Goal: Task Accomplishment & Management: Complete application form

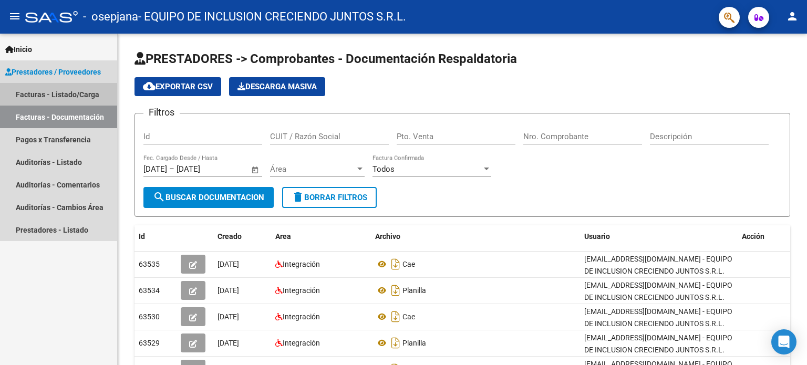
click at [82, 95] on link "Facturas - Listado/Carga" at bounding box center [58, 94] width 117 height 23
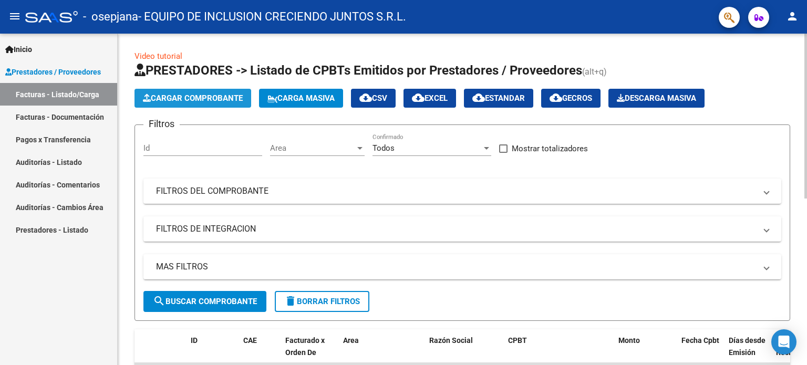
click at [185, 99] on span "Cargar Comprobante" at bounding box center [193, 97] width 100 height 9
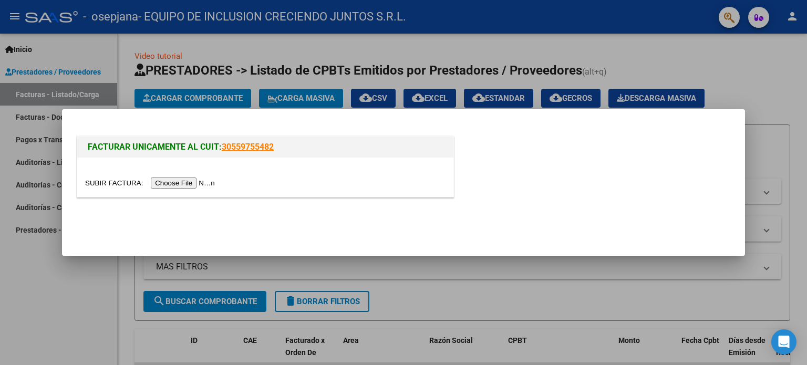
click at [205, 184] on input "file" at bounding box center [151, 183] width 133 height 11
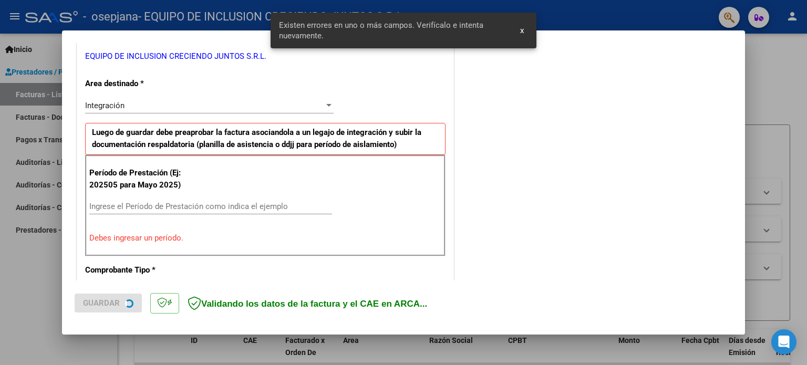
scroll to position [226, 0]
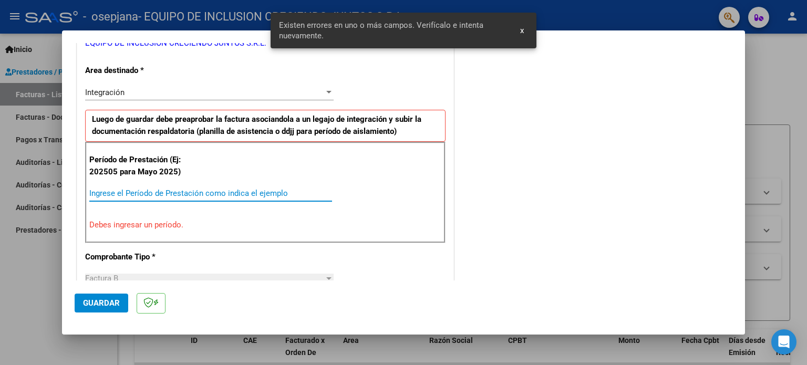
click at [154, 194] on input "Ingrese el Período de Prestación como indica el ejemplo" at bounding box center [210, 193] width 243 height 9
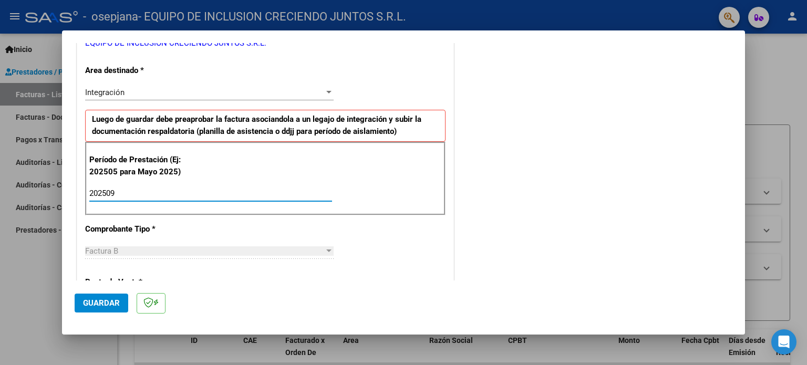
type input "202509"
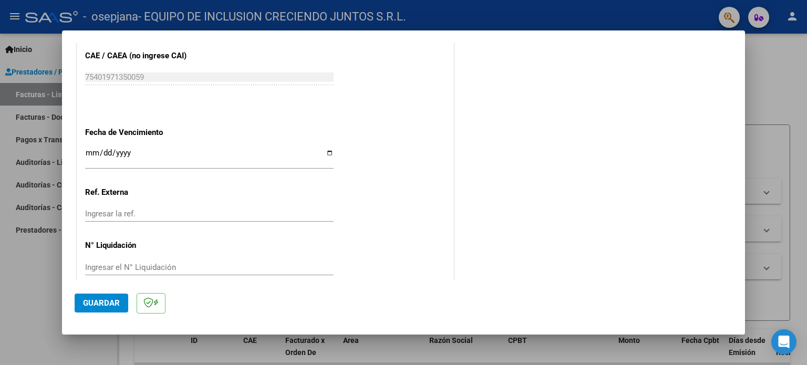
scroll to position [685, 0]
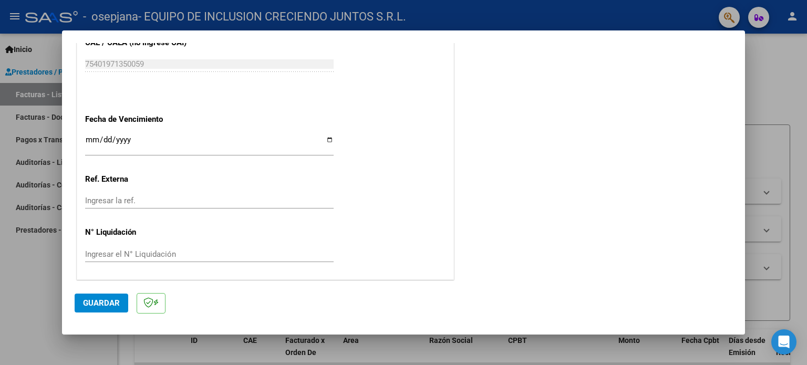
click at [90, 133] on div "Ingresar la fecha" at bounding box center [209, 144] width 248 height 23
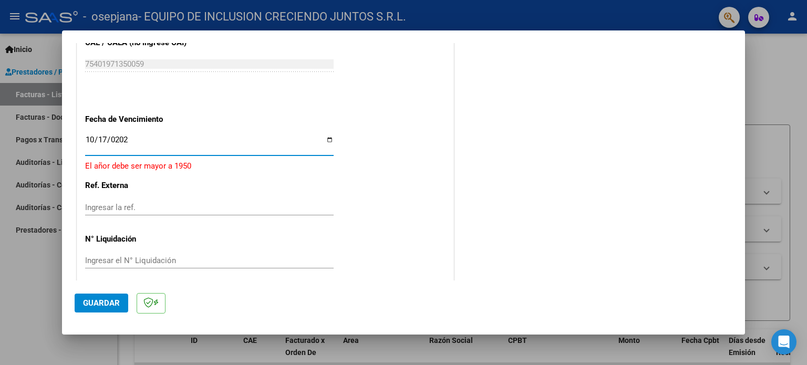
type input "[DATE]"
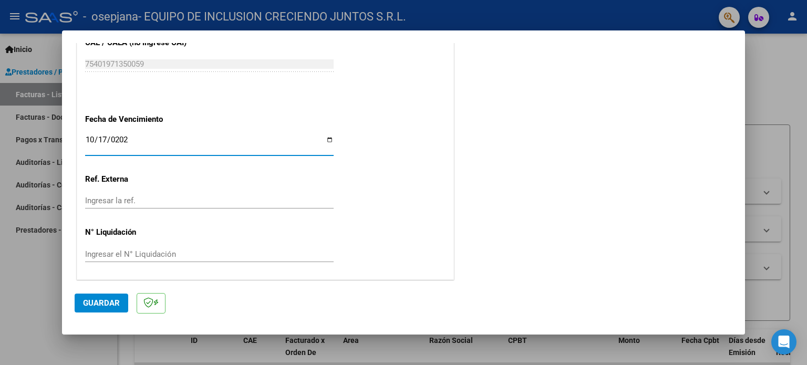
click at [101, 310] on button "Guardar" at bounding box center [102, 303] width 54 height 19
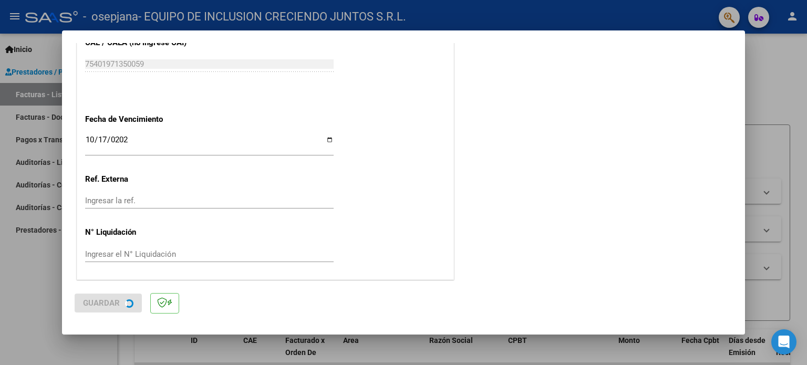
scroll to position [0, 0]
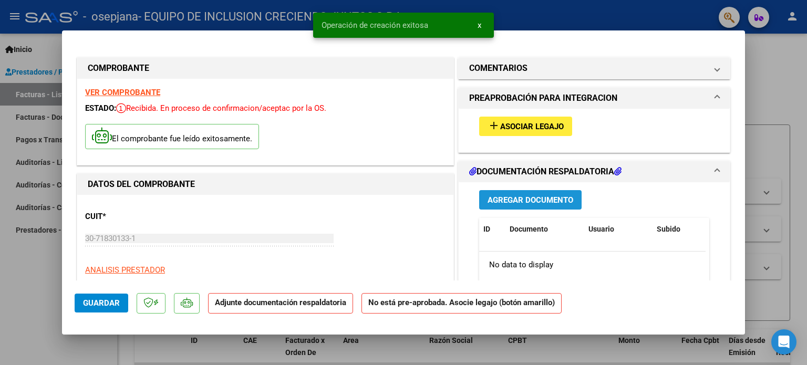
click at [544, 197] on span "Agregar Documento" at bounding box center [530, 199] width 86 height 9
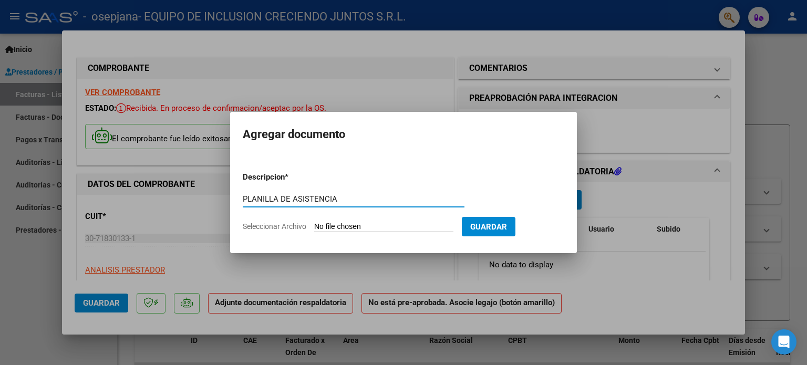
type input "PLANILLA DE ASISTENCIA"
click at [372, 222] on app-file-uploader "Seleccionar Archivo" at bounding box center [352, 226] width 219 height 9
click at [366, 224] on input "Seleccionar Archivo" at bounding box center [383, 227] width 139 height 10
type input "C:\fakepath\planilla de septiembre [PERSON_NAME] (1) (1).pdf"
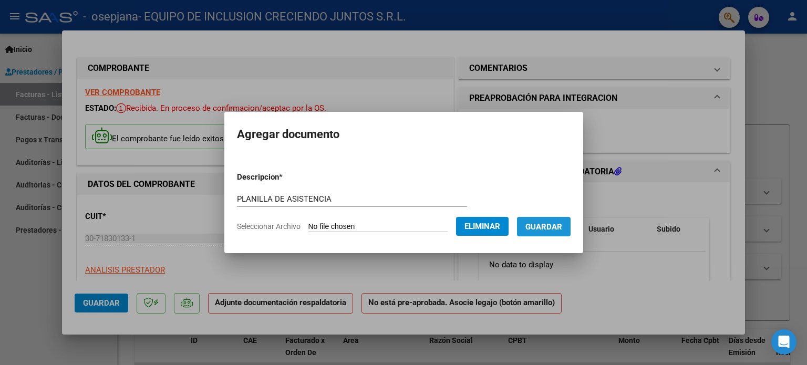
click at [549, 232] on span "Guardar" at bounding box center [543, 226] width 37 height 9
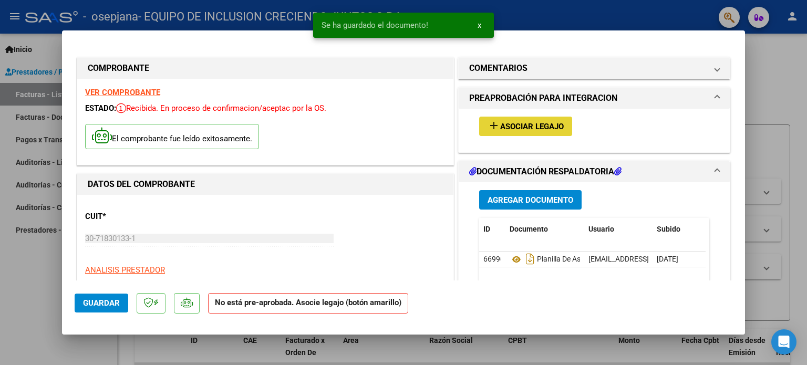
click at [527, 122] on span "Asociar Legajo" at bounding box center [532, 126] width 64 height 9
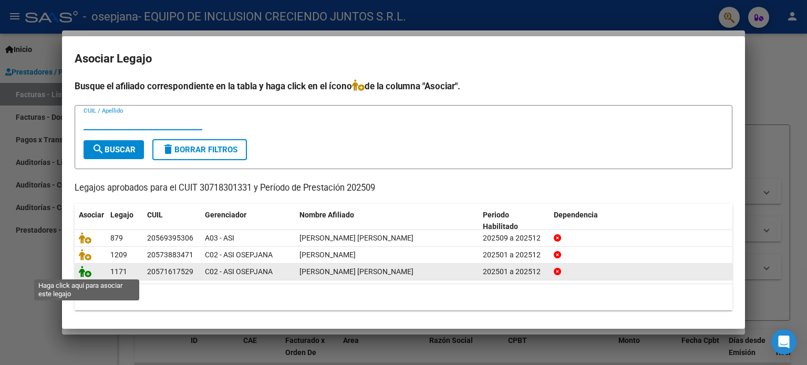
click at [82, 273] on icon at bounding box center [85, 272] width 13 height 12
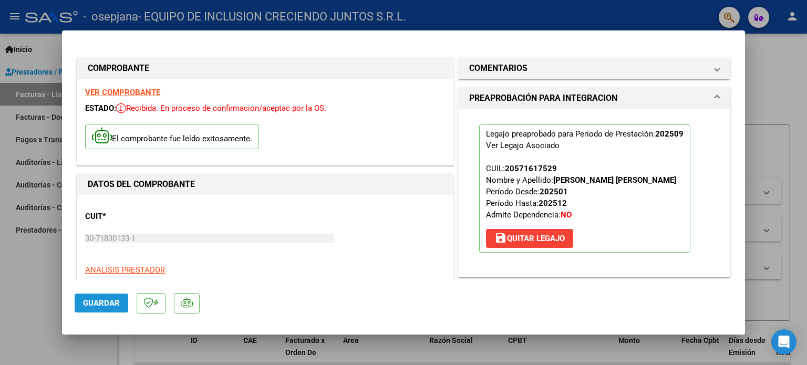
click at [101, 300] on span "Guardar" at bounding box center [101, 302] width 37 height 9
click at [764, 130] on div at bounding box center [403, 182] width 807 height 365
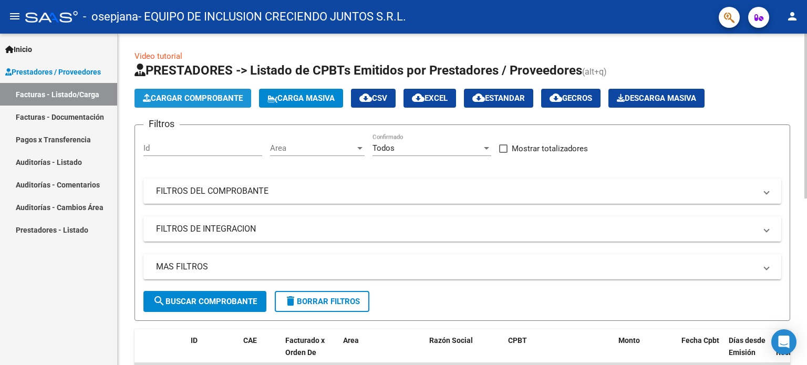
click at [198, 97] on span "Cargar Comprobante" at bounding box center [193, 97] width 100 height 9
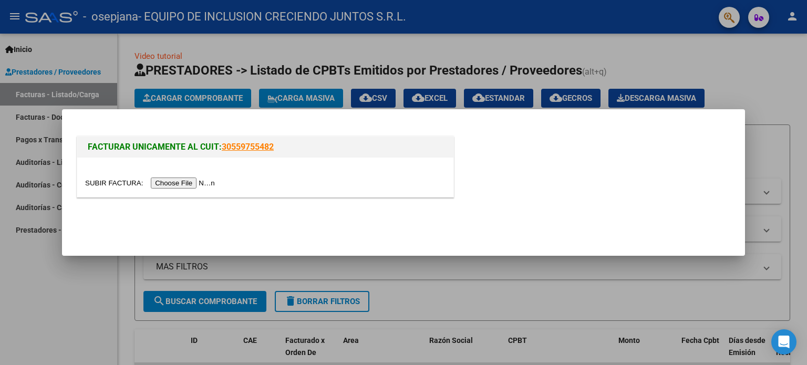
click at [192, 178] on input "file" at bounding box center [151, 183] width 133 height 11
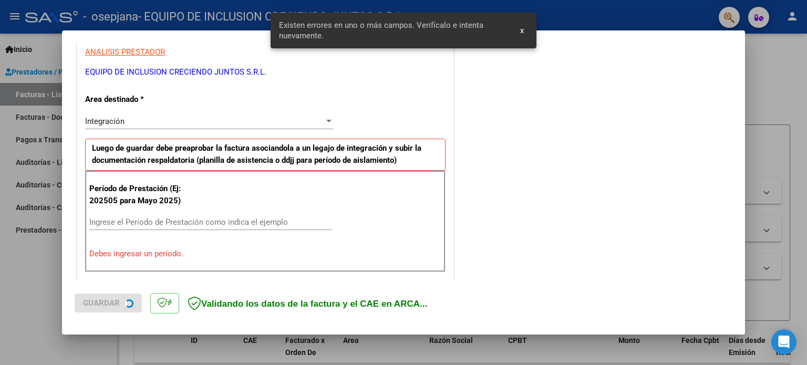
scroll to position [226, 0]
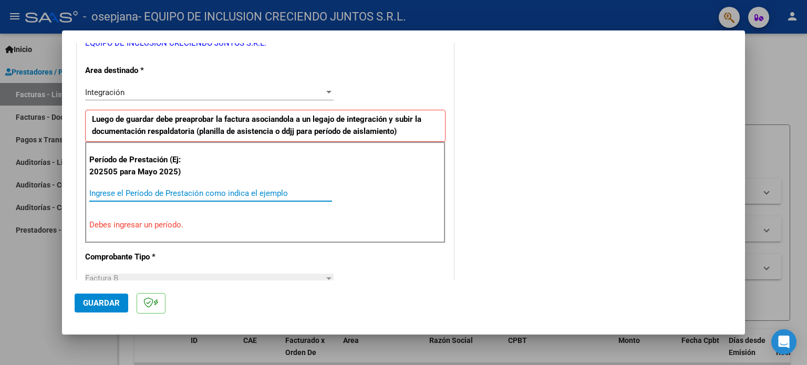
click at [179, 190] on input "Ingrese el Período de Prestación como indica el ejemplo" at bounding box center [210, 193] width 243 height 9
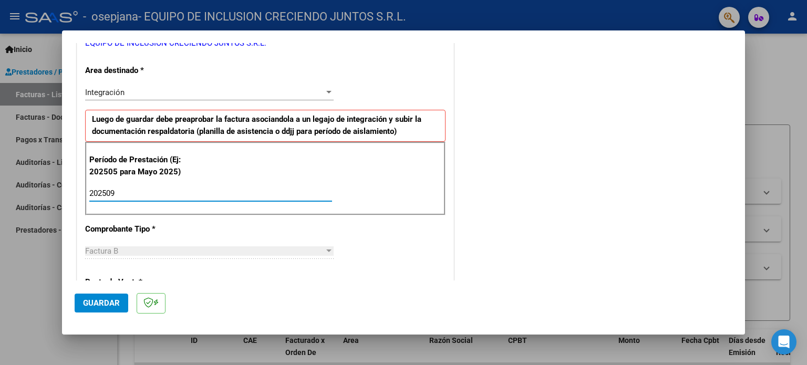
type input "202509"
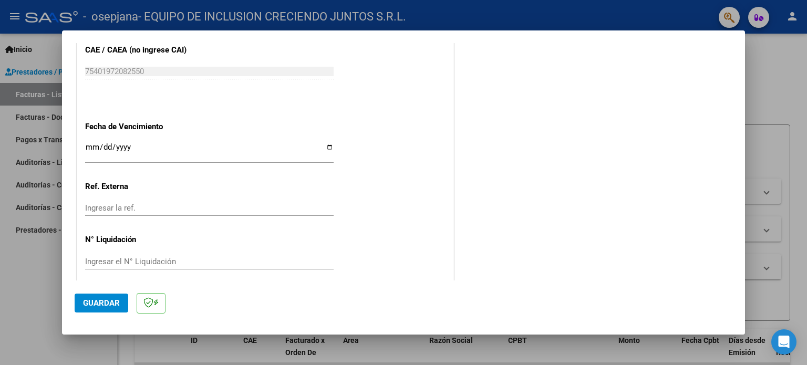
scroll to position [685, 0]
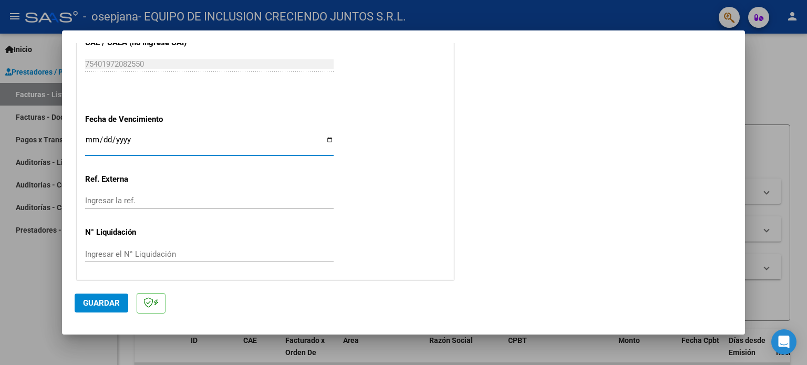
click at [94, 140] on input "Ingresar la fecha" at bounding box center [209, 144] width 248 height 17
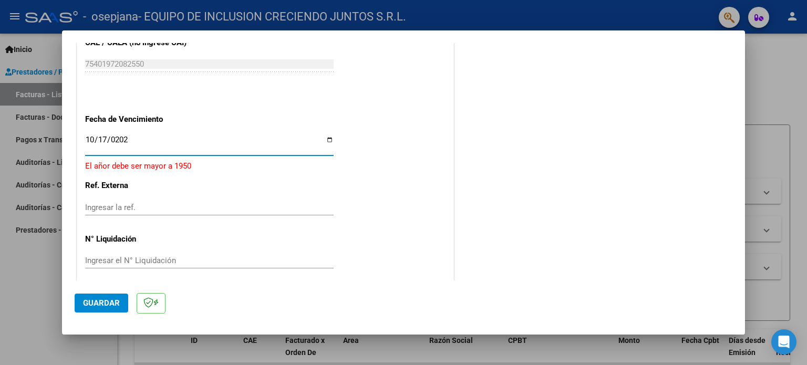
type input "[DATE]"
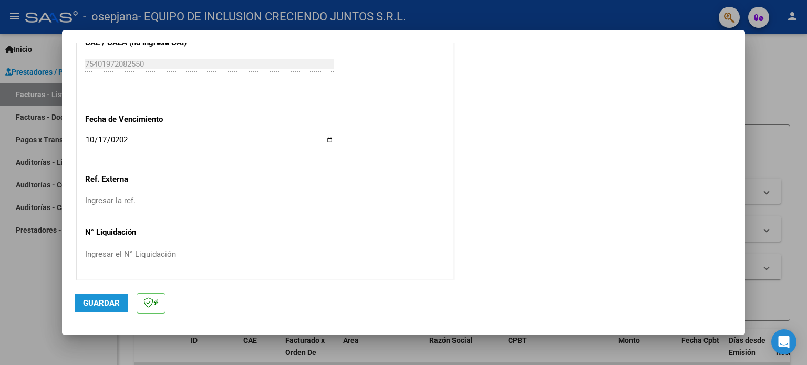
click at [99, 309] on button "Guardar" at bounding box center [102, 303] width 54 height 19
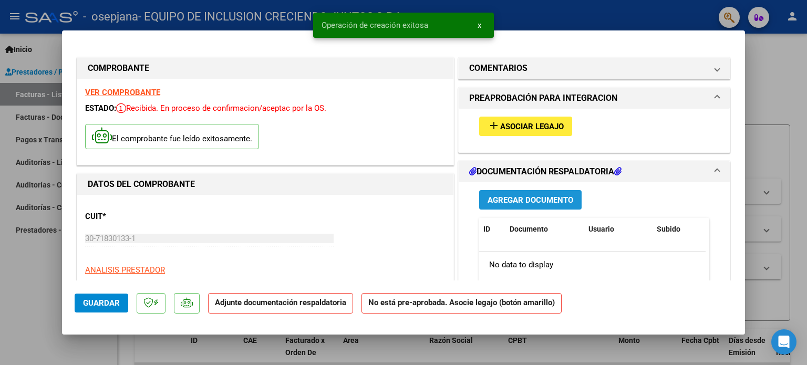
click at [517, 207] on button "Agregar Documento" at bounding box center [530, 199] width 102 height 19
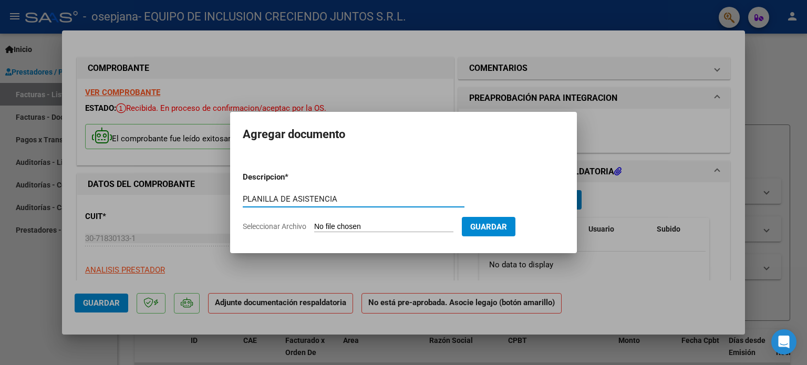
type input "PLANILLA DE ASISTENCIA"
click at [373, 222] on input "Seleccionar Archivo" at bounding box center [383, 227] width 139 height 10
type input "C:\fakepath\PLANILLAS DE ASISTENCIA SEPTIEMBRE [PERSON_NAME]..pdf"
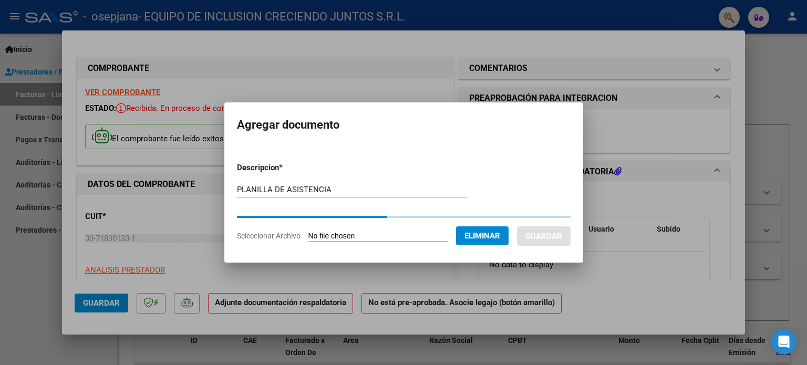
click at [583, 254] on mat-dialog-container "Agregar documento Descripcion * PLANILLA DE ASISTENCIA Escriba aquí una descrip…" at bounding box center [403, 182] width 359 height 160
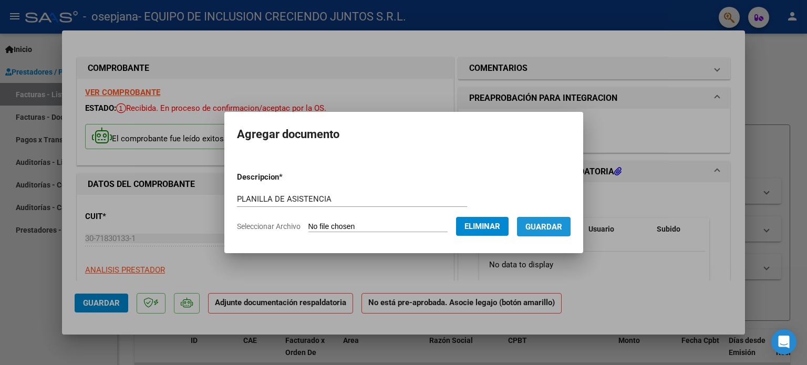
click at [549, 231] on span "Guardar" at bounding box center [543, 226] width 37 height 9
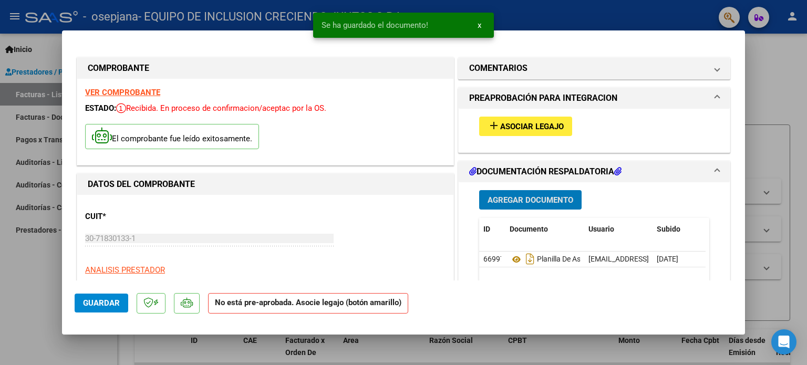
click at [487, 128] on mat-icon "add" at bounding box center [493, 125] width 13 height 13
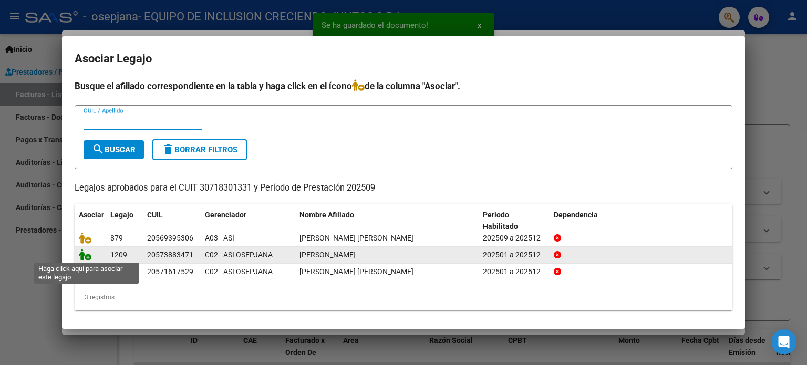
click at [87, 254] on icon at bounding box center [85, 255] width 13 height 12
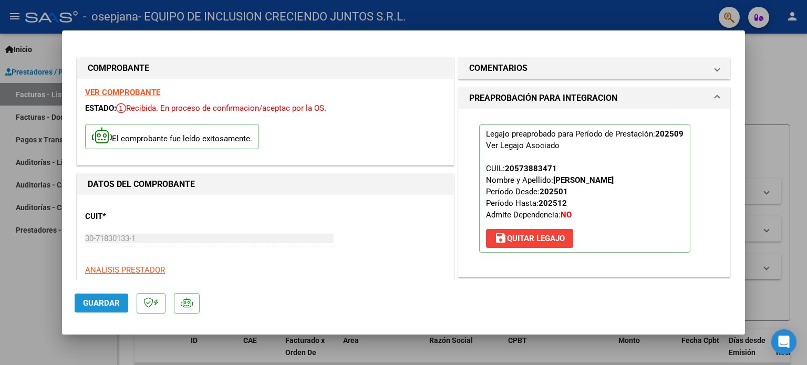
click at [99, 304] on span "Guardar" at bounding box center [101, 302] width 37 height 9
